Goal: Information Seeking & Learning: Learn about a topic

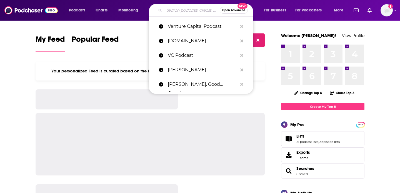
click at [180, 10] on input "Search podcasts, credits, & more..." at bounding box center [192, 10] width 56 height 9
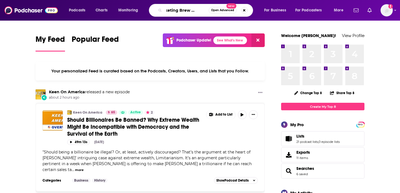
scroll to position [0, 11]
type input "Marketing Brew Podcast"
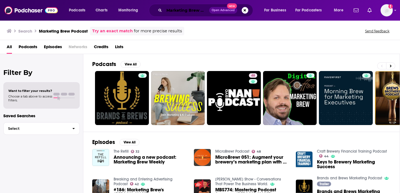
click at [184, 11] on input "Marketing Brew Podcast" at bounding box center [186, 10] width 45 height 9
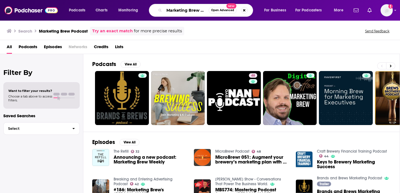
click at [184, 11] on input "Marketing Brew Podcast" at bounding box center [186, 10] width 44 height 9
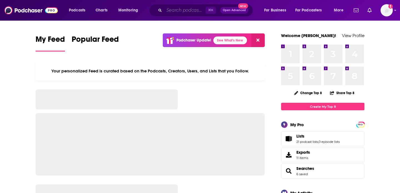
click at [179, 12] on input "Search podcasts, credits, & more..." at bounding box center [184, 10] width 41 height 9
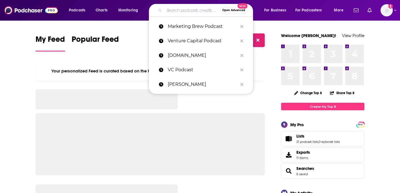
paste input "You'll Thank Us Later Podcast)"
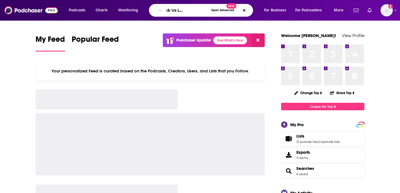
scroll to position [0, 21]
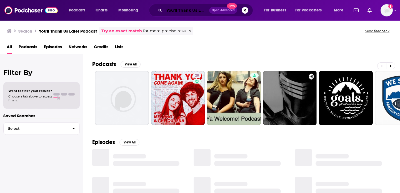
click at [174, 10] on input "You'll Thank Us Later Podcast" at bounding box center [186, 10] width 45 height 9
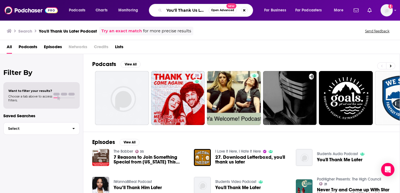
click at [185, 12] on input "You'll Thank Us Later Podcast" at bounding box center [186, 10] width 44 height 9
paste input "’ll Thank Us Later"
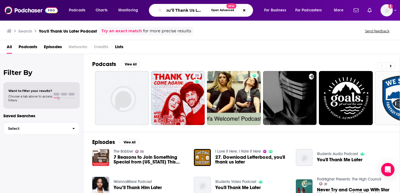
type input "You’ll Thank Us Later"
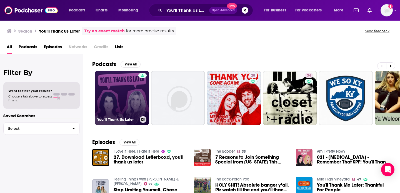
click at [128, 96] on link "You’ll Thank Us Later" at bounding box center [122, 98] width 54 height 54
